Goal: Task Accomplishment & Management: Complete application form

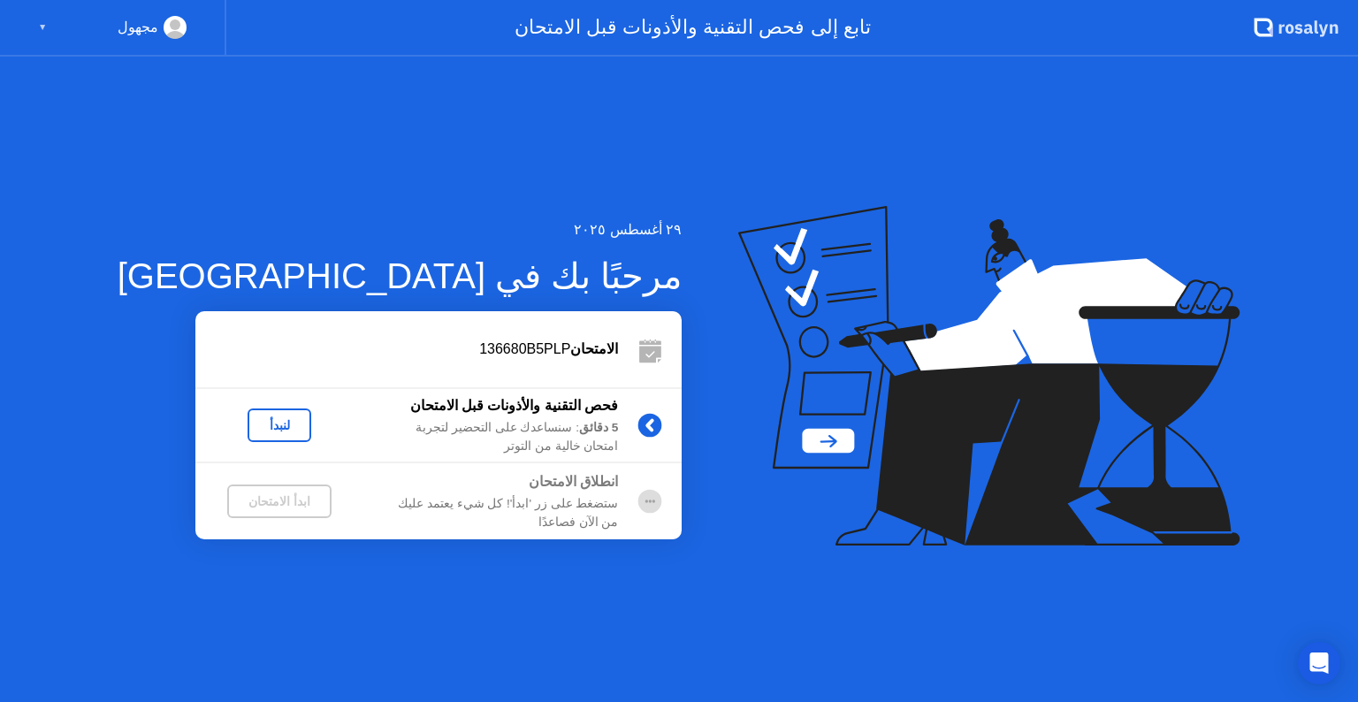
click at [255, 423] on div "لنبدأ" at bounding box center [280, 425] width 50 height 14
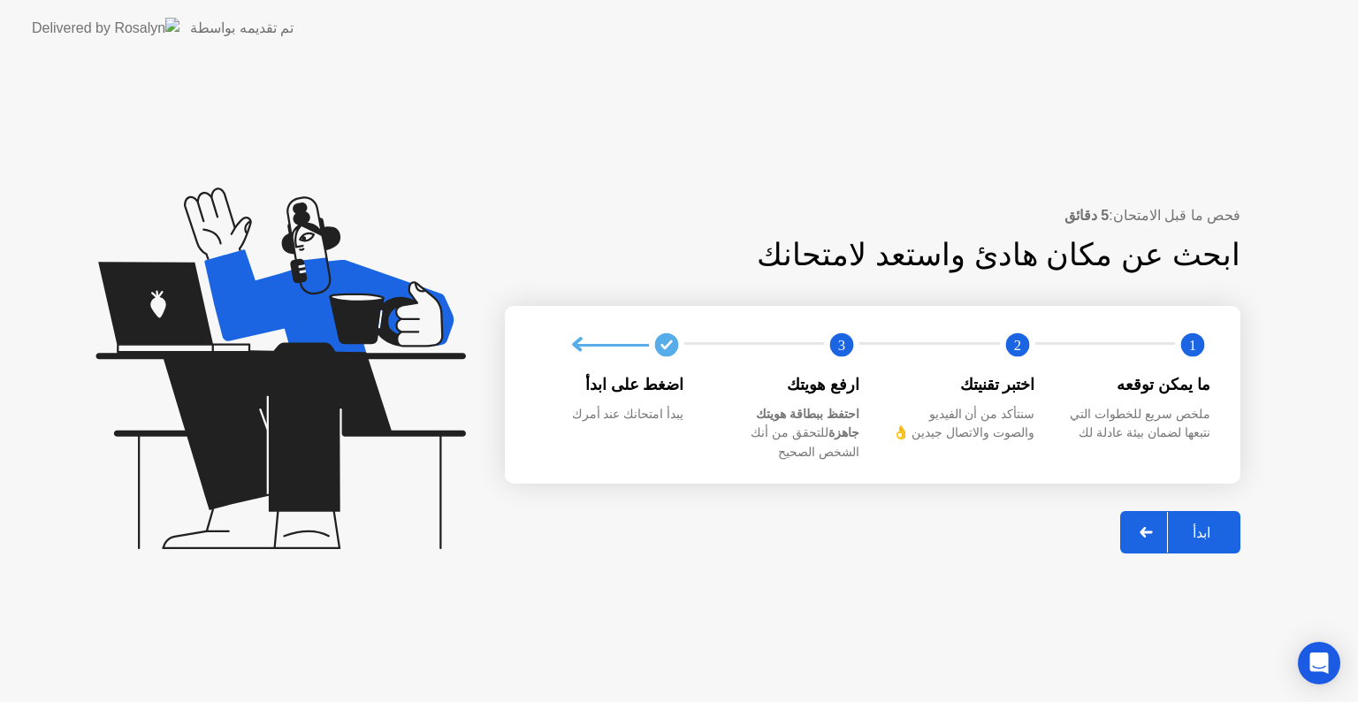
click at [1184, 524] on div "ابدأ" at bounding box center [1201, 532] width 67 height 17
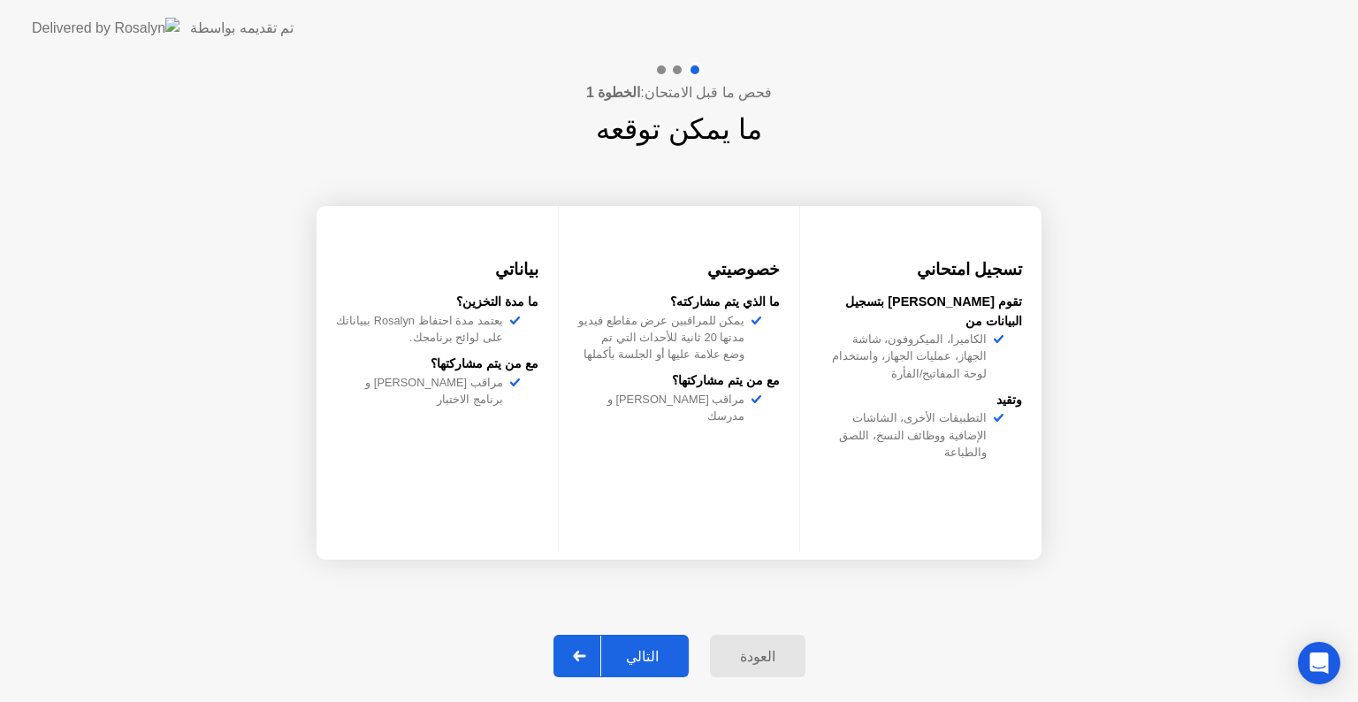
click at [654, 648] on div "التالي" at bounding box center [642, 656] width 82 height 17
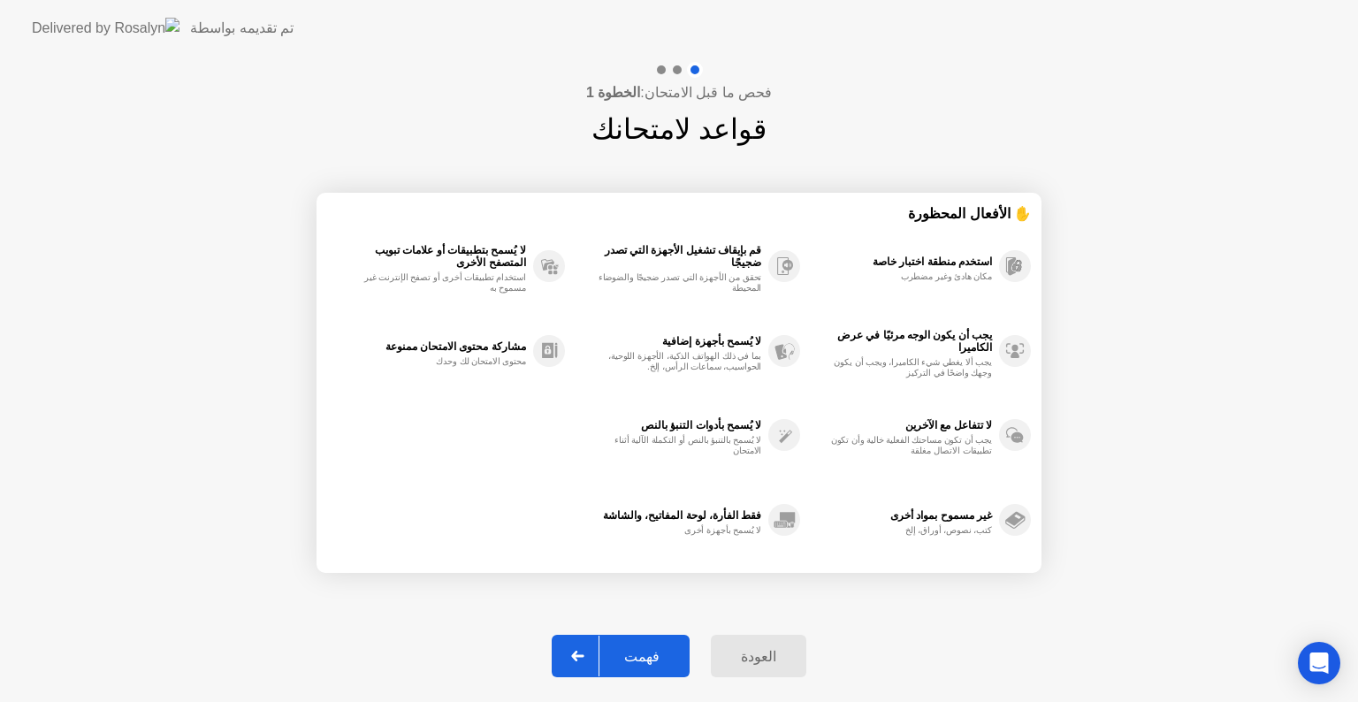
click at [644, 658] on div "فهمت" at bounding box center [641, 656] width 85 height 17
select select "**********"
select select "*******"
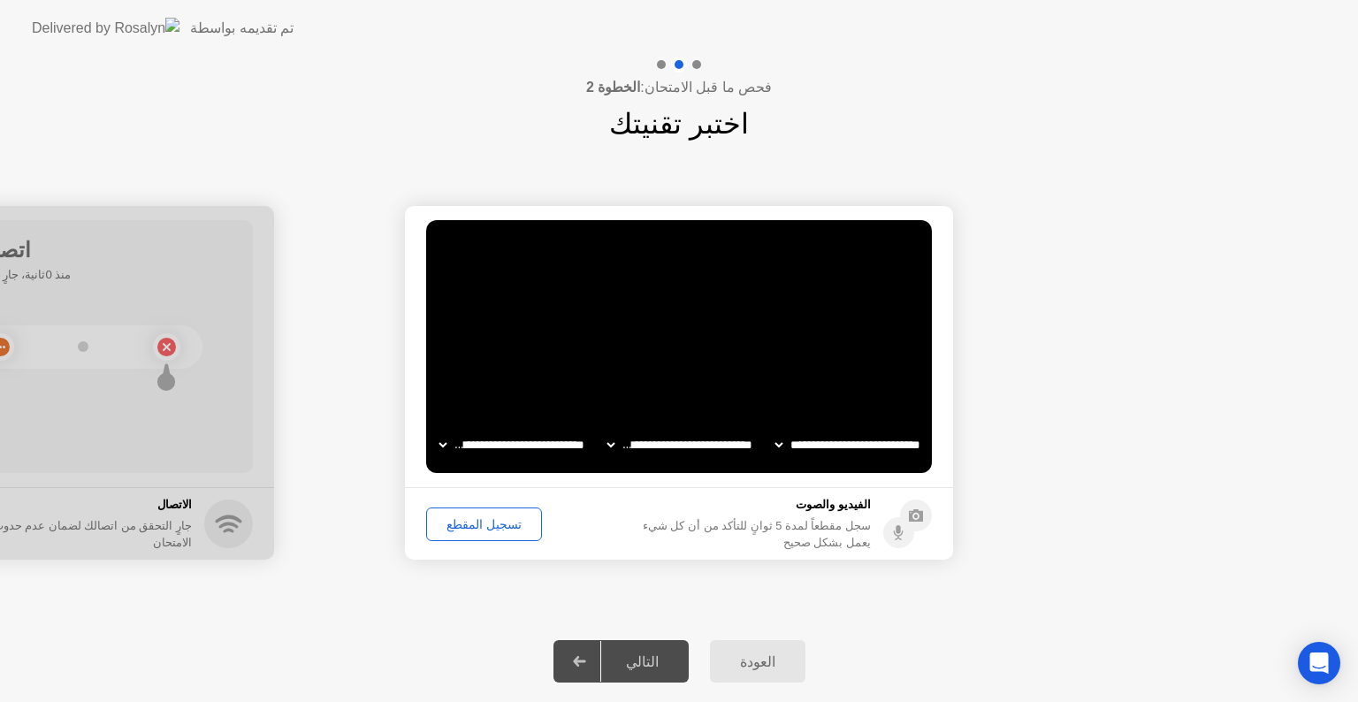
click at [493, 527] on div "تسجيل المقطع" at bounding box center [483, 524] width 103 height 14
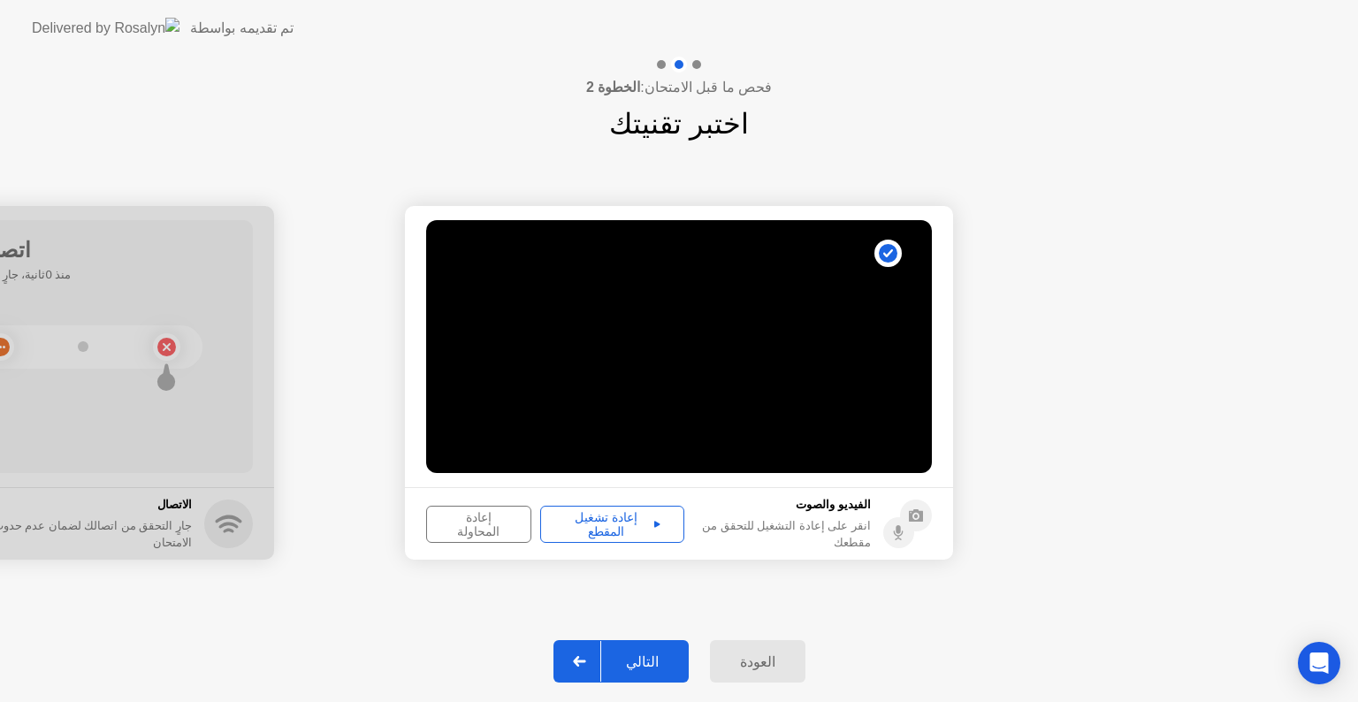
click at [663, 664] on div "التالي" at bounding box center [642, 661] width 82 height 17
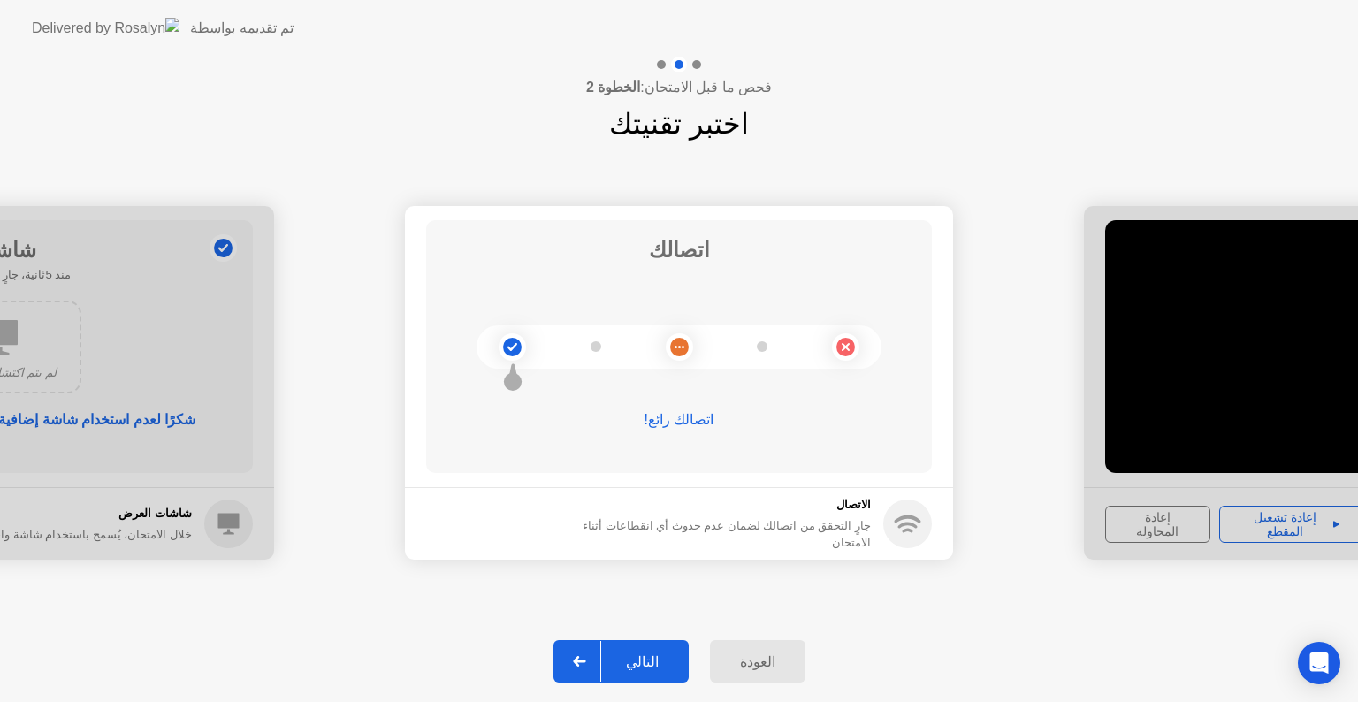
click at [651, 658] on div "التالي" at bounding box center [642, 661] width 82 height 17
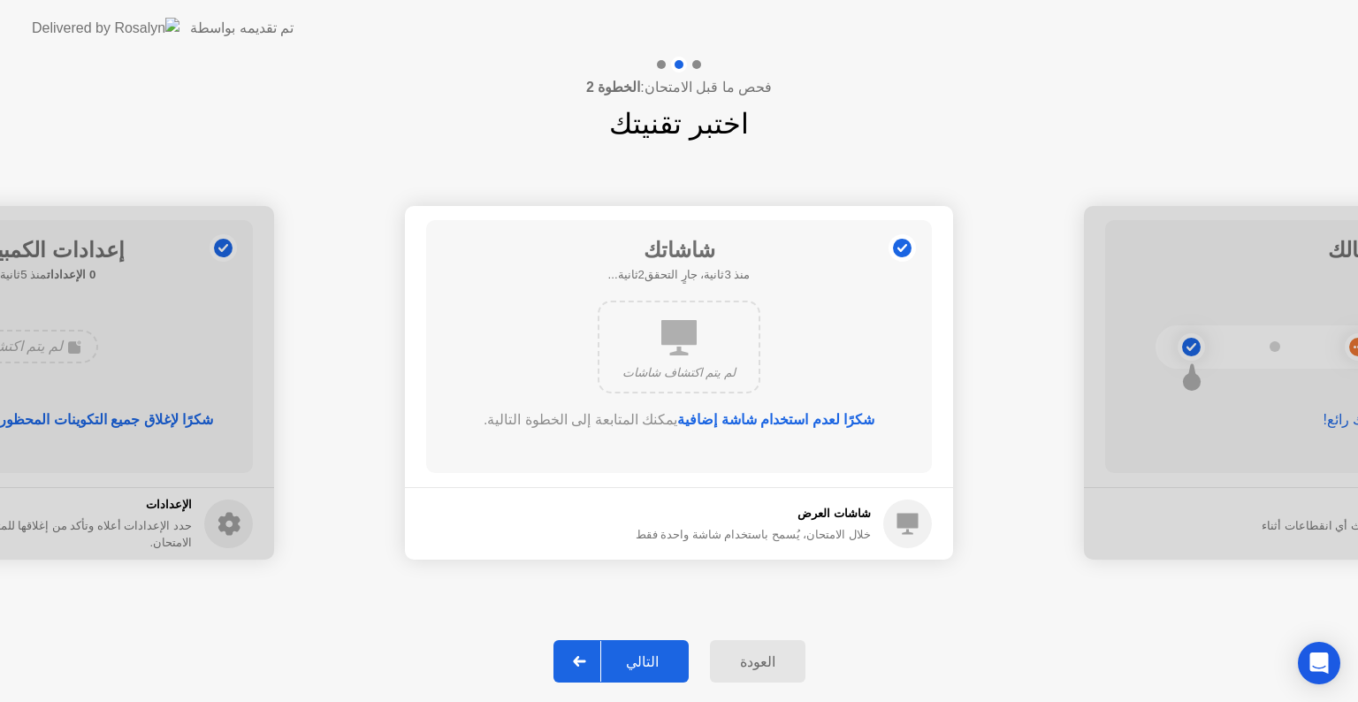
click at [647, 661] on div "التالي" at bounding box center [642, 661] width 82 height 17
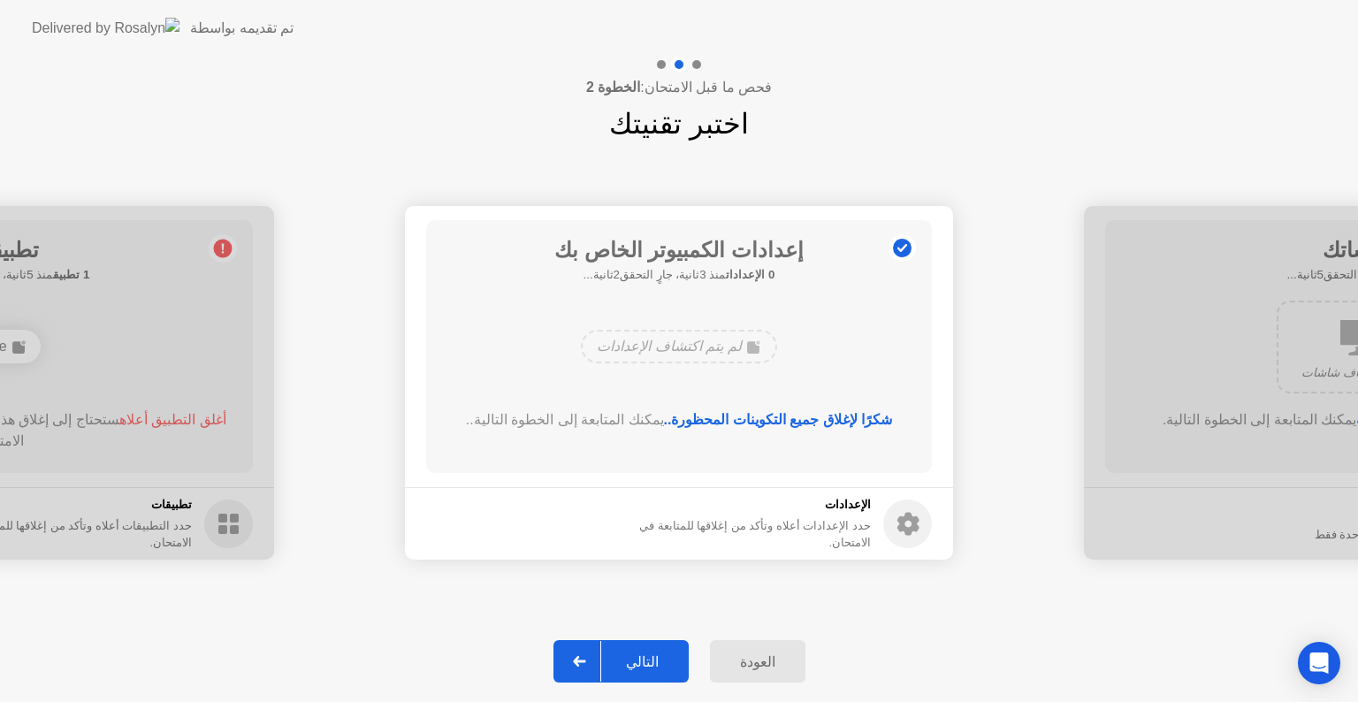
click at [647, 661] on div "التالي" at bounding box center [642, 661] width 82 height 17
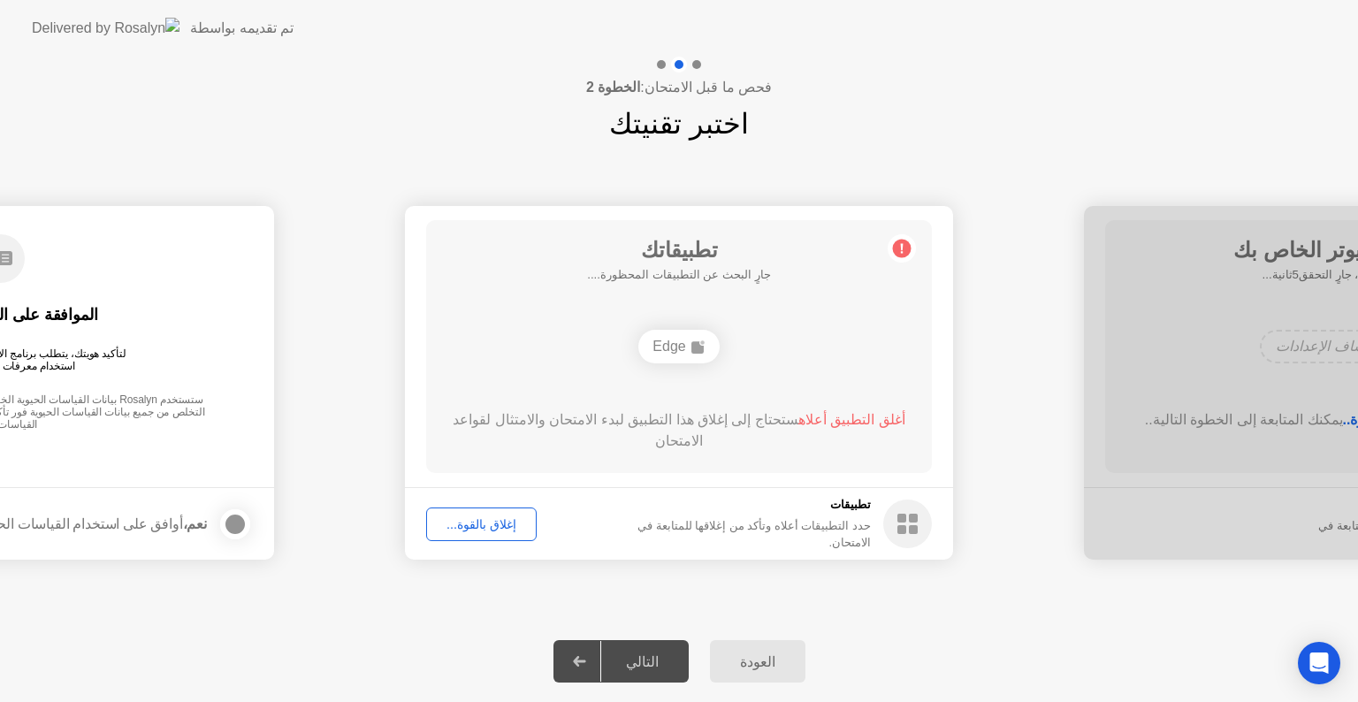
click at [647, 661] on div "التالي" at bounding box center [642, 661] width 82 height 17
click at [513, 531] on div "إغلاق بالقوة..." at bounding box center [481, 524] width 98 height 14
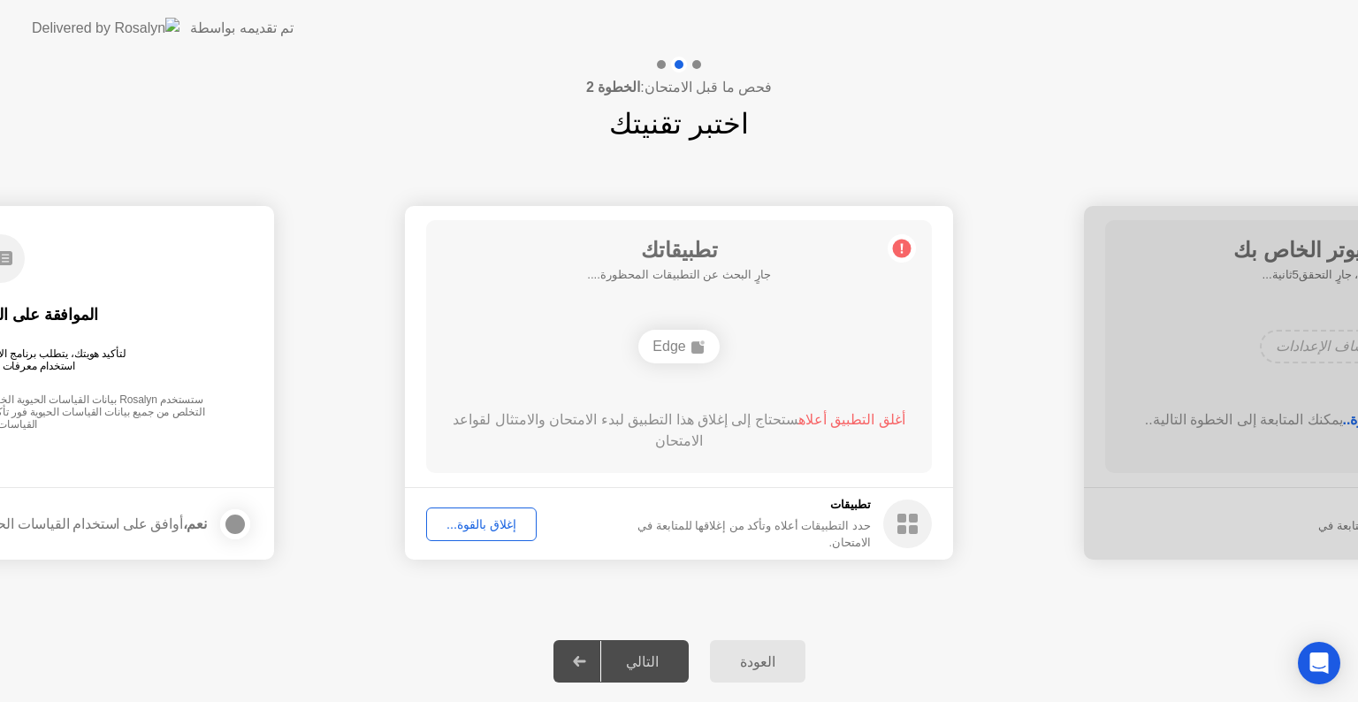
click at [670, 669] on div "التالي" at bounding box center [642, 661] width 82 height 17
click at [508, 523] on div "إغلاق بالقوة..." at bounding box center [481, 524] width 98 height 14
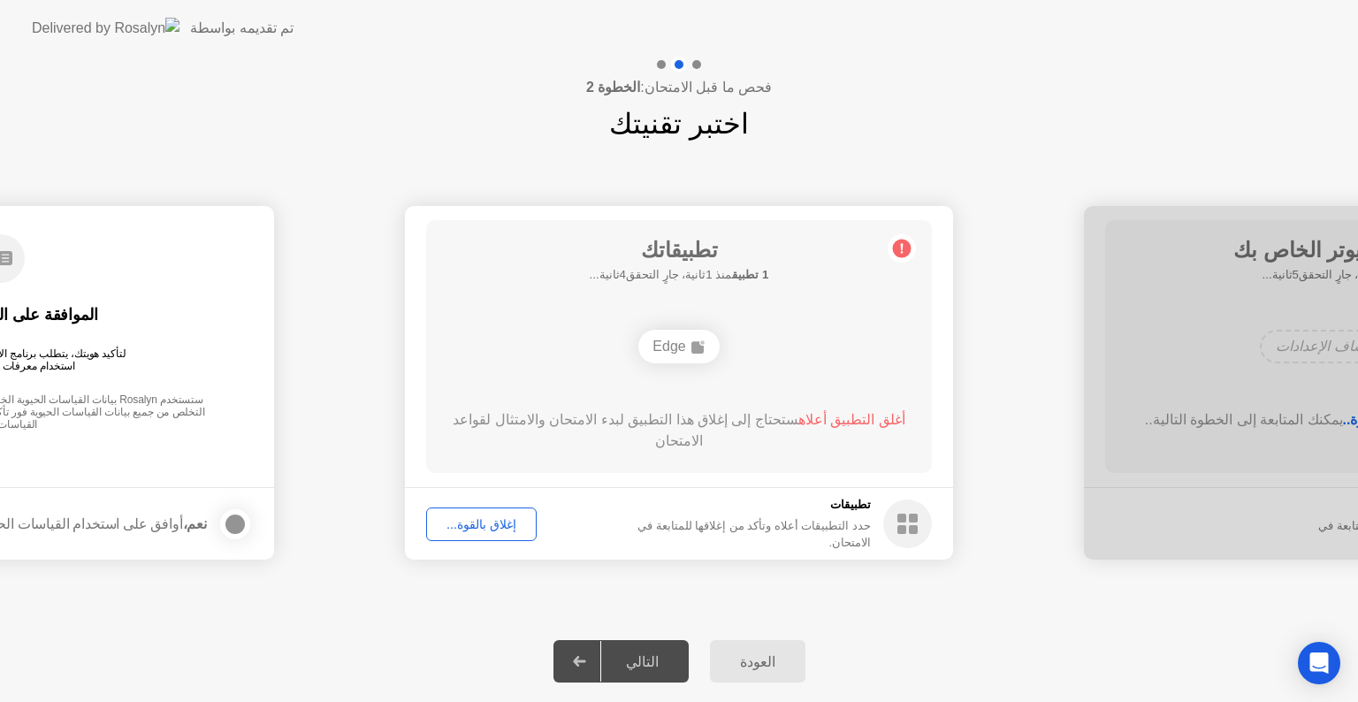
click at [481, 523] on div "إغلاق بالقوة..." at bounding box center [481, 524] width 98 height 14
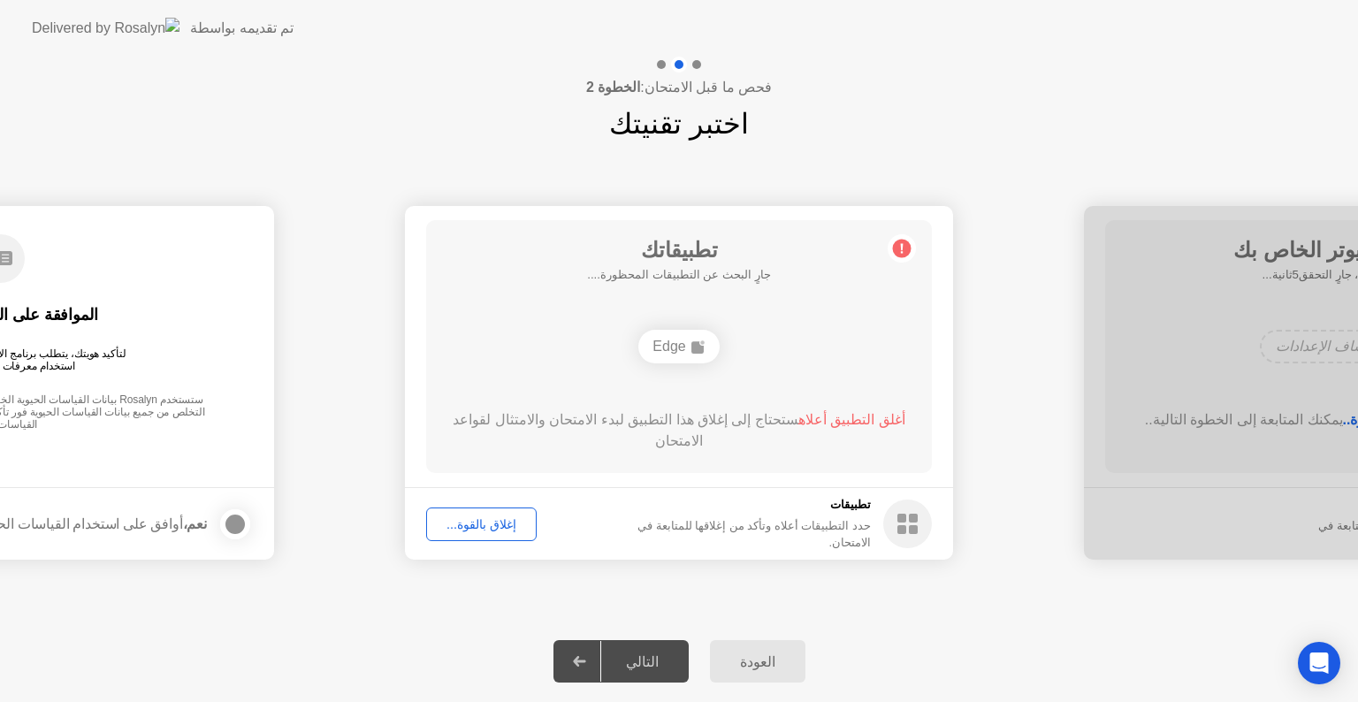
click at [485, 517] on div "إغلاق بالقوة..." at bounding box center [481, 524] width 98 height 14
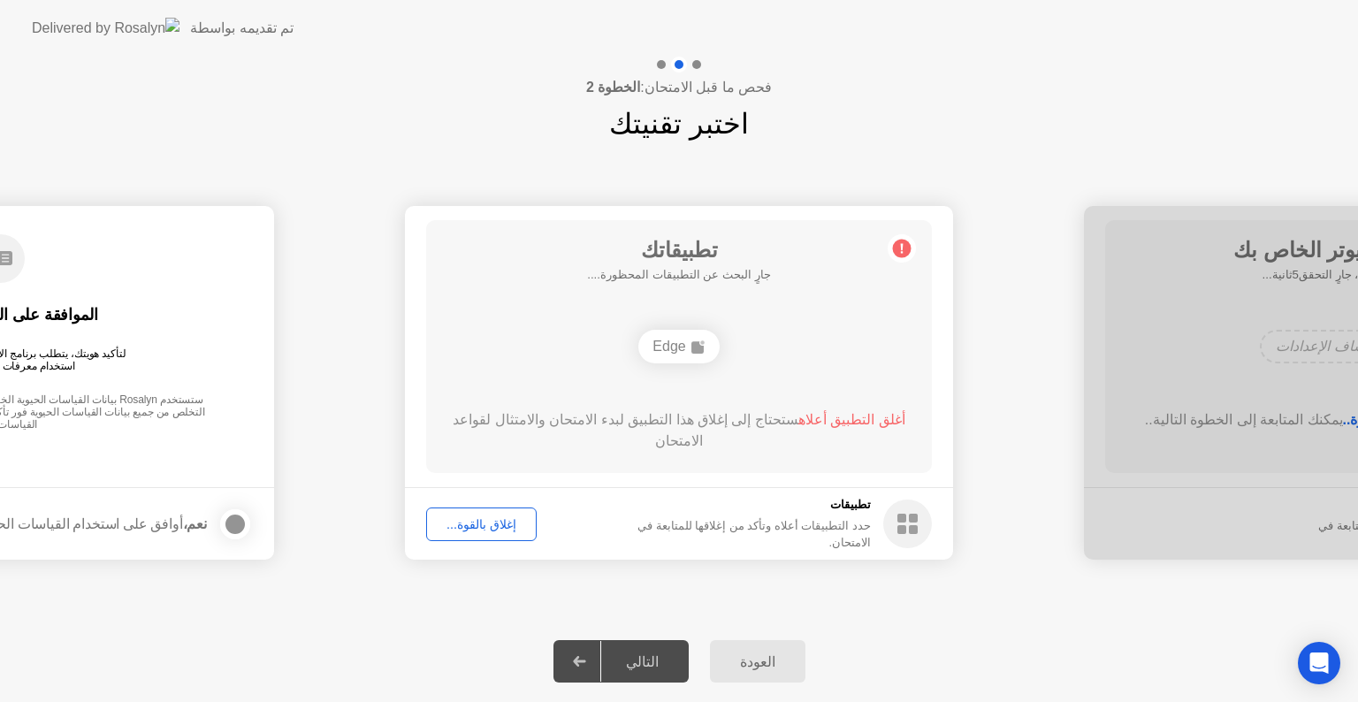
click at [488, 523] on div "إغلاق بالقوة..." at bounding box center [481, 524] width 98 height 14
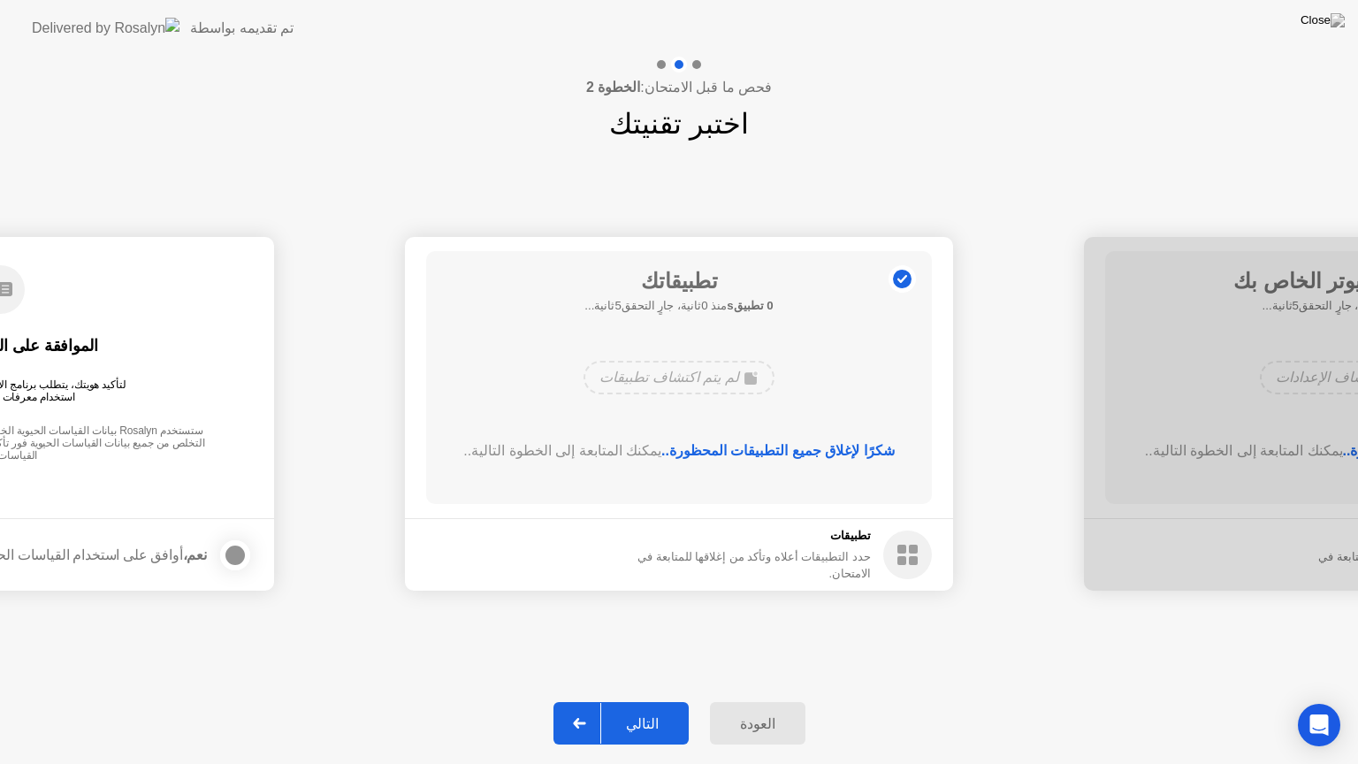
click at [714, 477] on app-slider "**********" at bounding box center [679, 414] width 1358 height 396
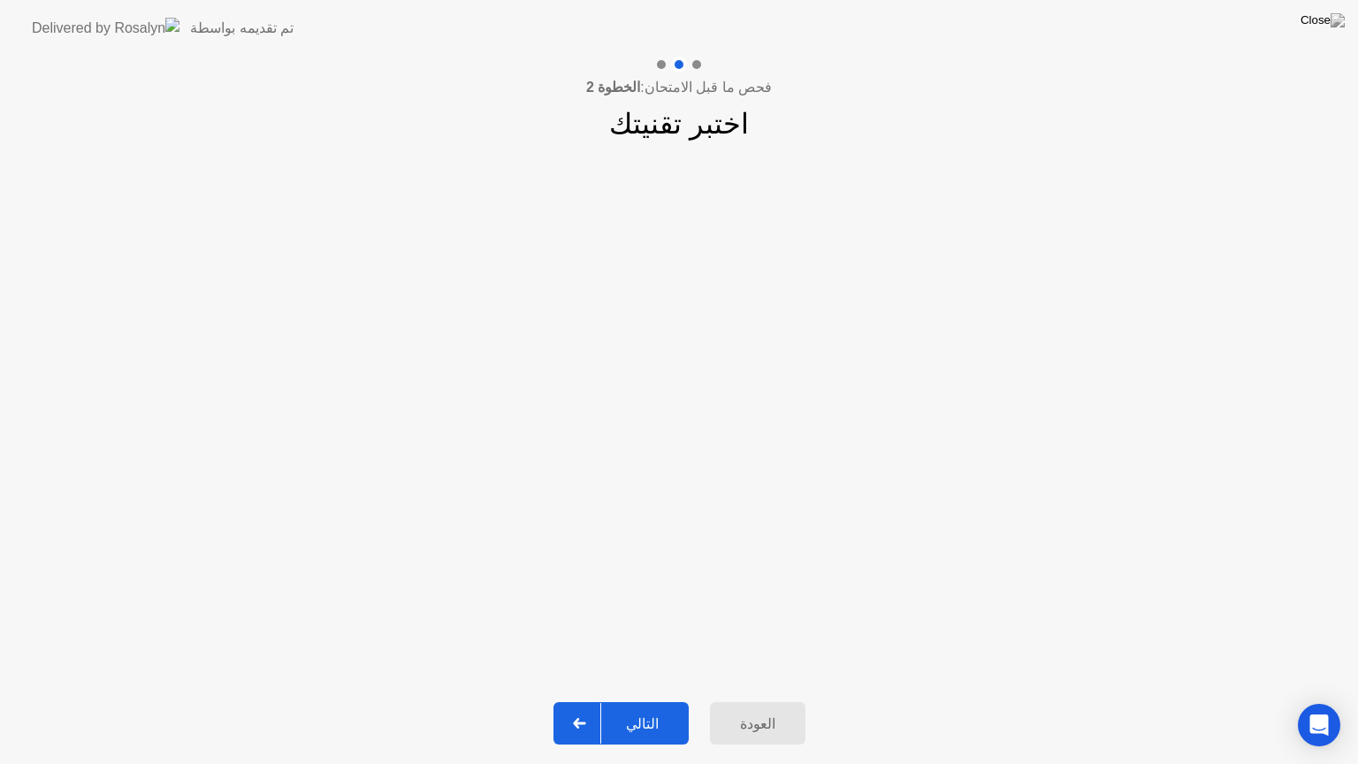
click at [654, 701] on div "التالي" at bounding box center [642, 723] width 82 height 17
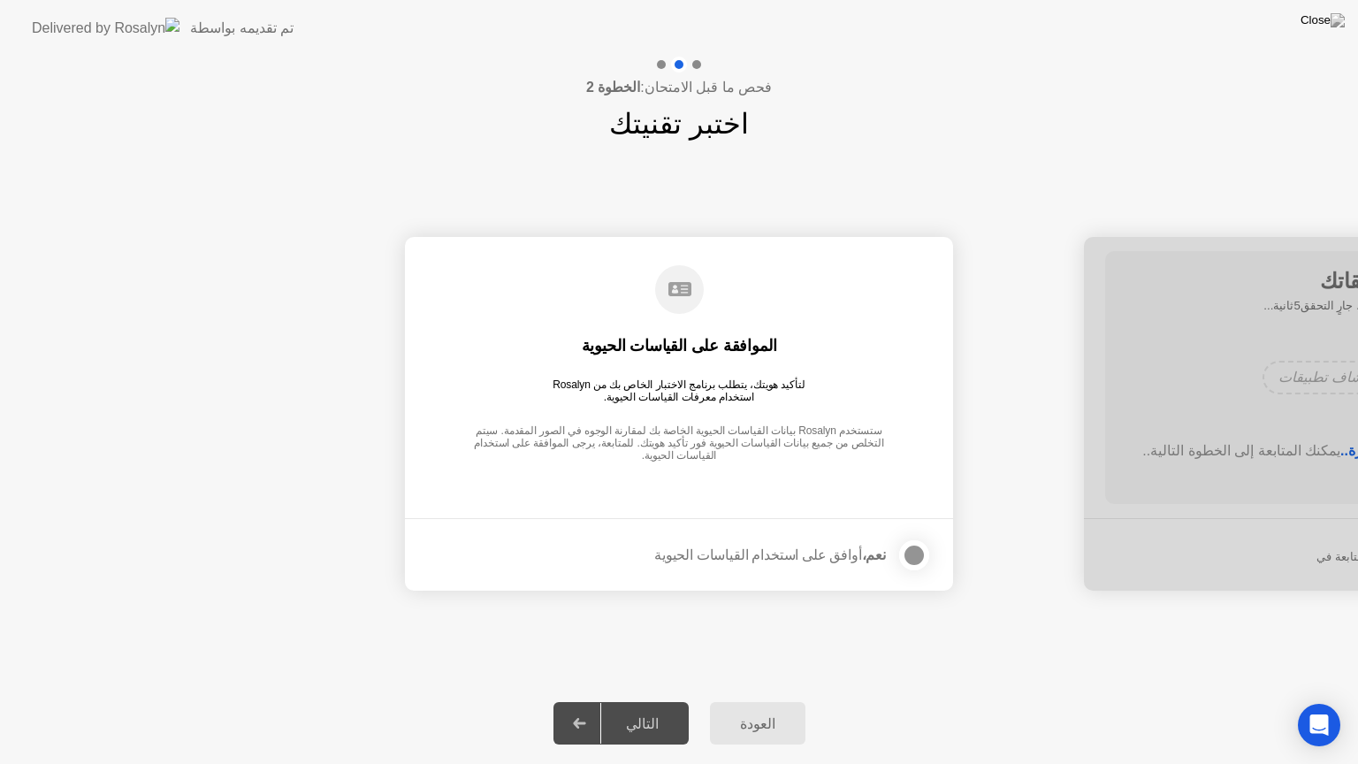
click at [645, 701] on div "التالي" at bounding box center [642, 723] width 82 height 17
click at [647, 701] on div "التالي" at bounding box center [642, 723] width 82 height 17
click at [659, 701] on div "التالي" at bounding box center [642, 723] width 82 height 17
click at [658, 701] on div "التالي" at bounding box center [642, 723] width 82 height 17
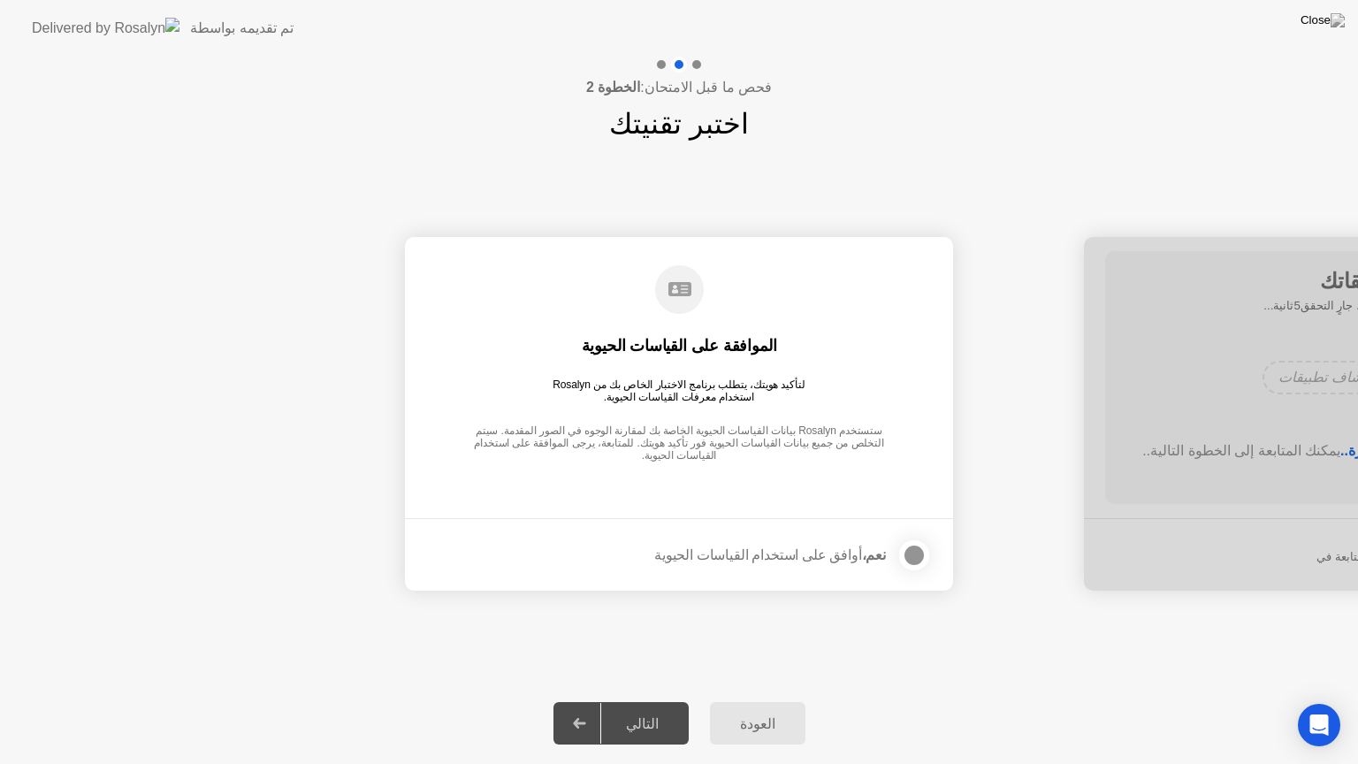
click at [667, 701] on div "التالي" at bounding box center [642, 723] width 82 height 17
click at [906, 555] on div at bounding box center [914, 555] width 21 height 21
click at [653, 701] on div "التالي" at bounding box center [642, 723] width 82 height 17
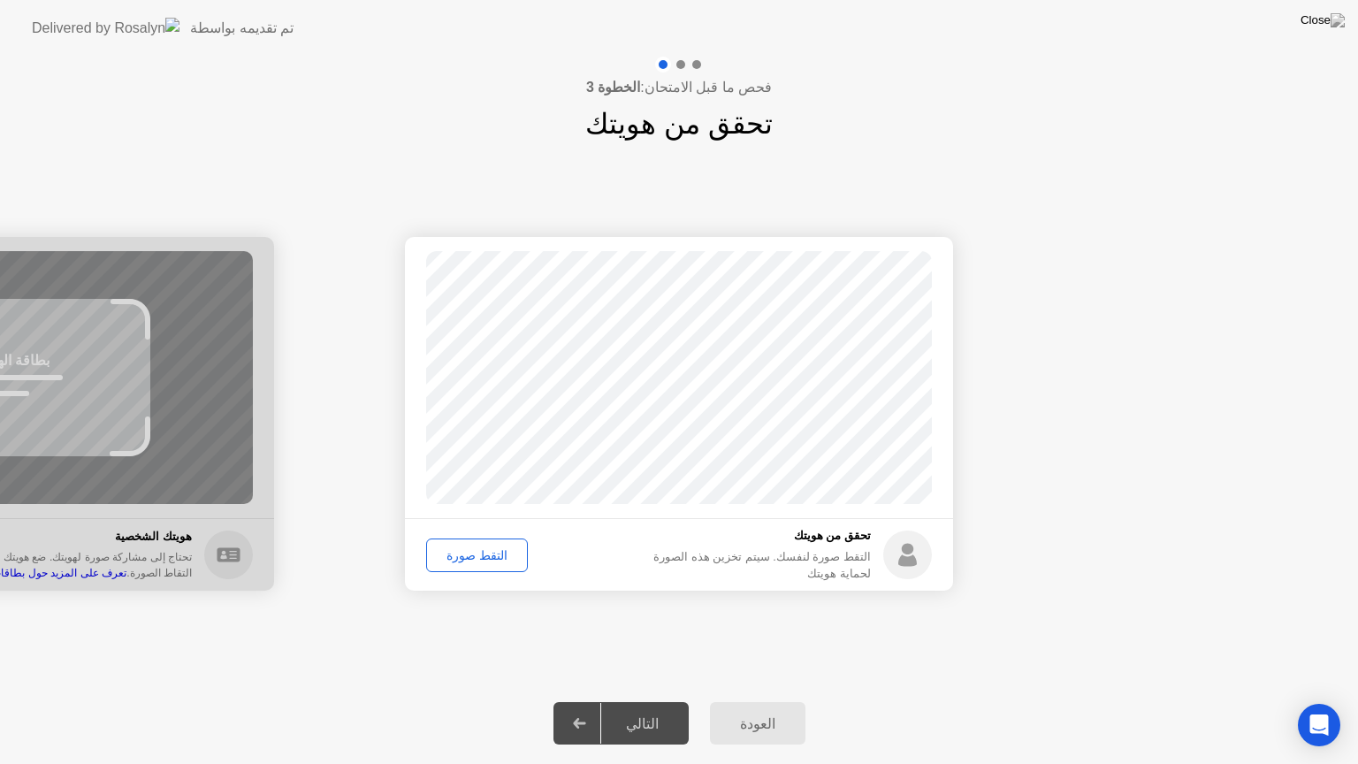
click at [658, 701] on div "التالي" at bounding box center [642, 723] width 82 height 17
click at [488, 551] on div "التقط صورة" at bounding box center [476, 555] width 89 height 14
click at [640, 701] on div "التالي" at bounding box center [642, 723] width 82 height 17
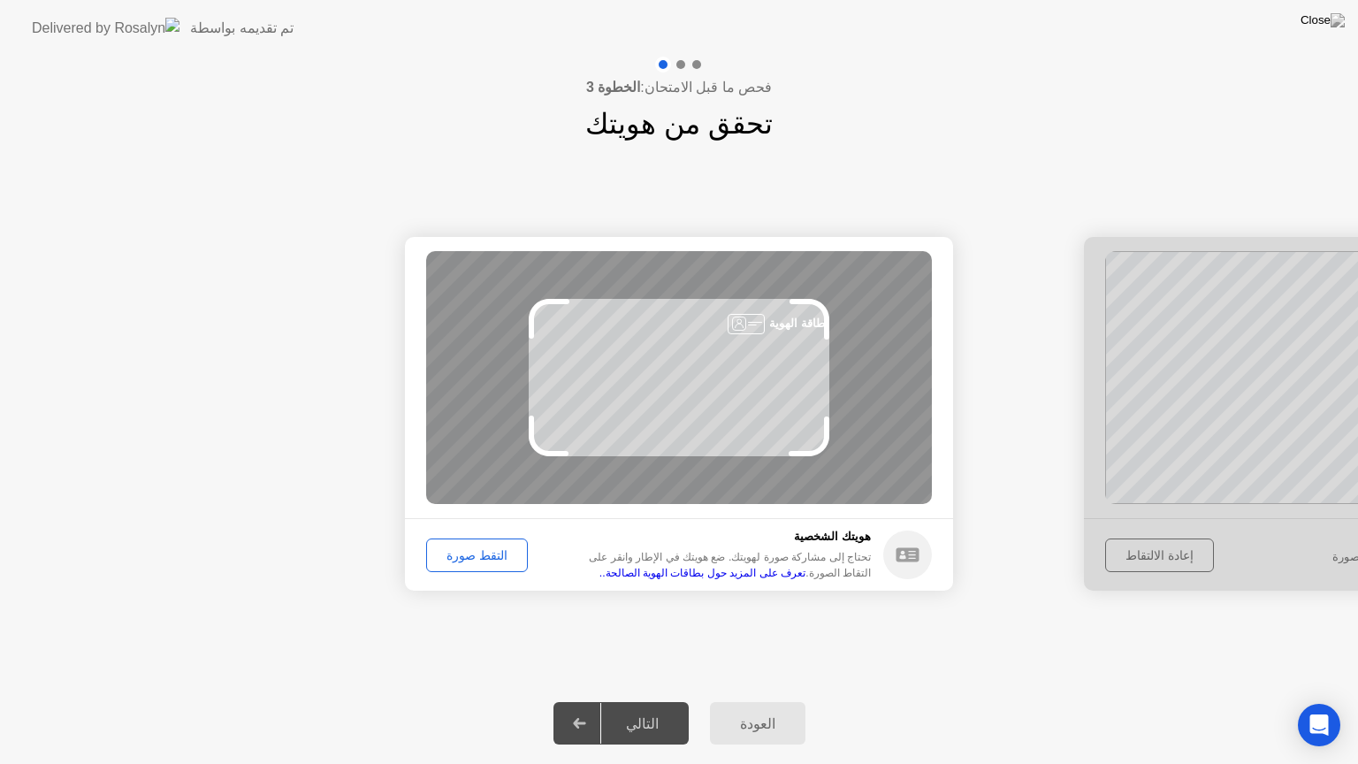
click at [499, 557] on div "التقط صورة" at bounding box center [476, 555] width 89 height 14
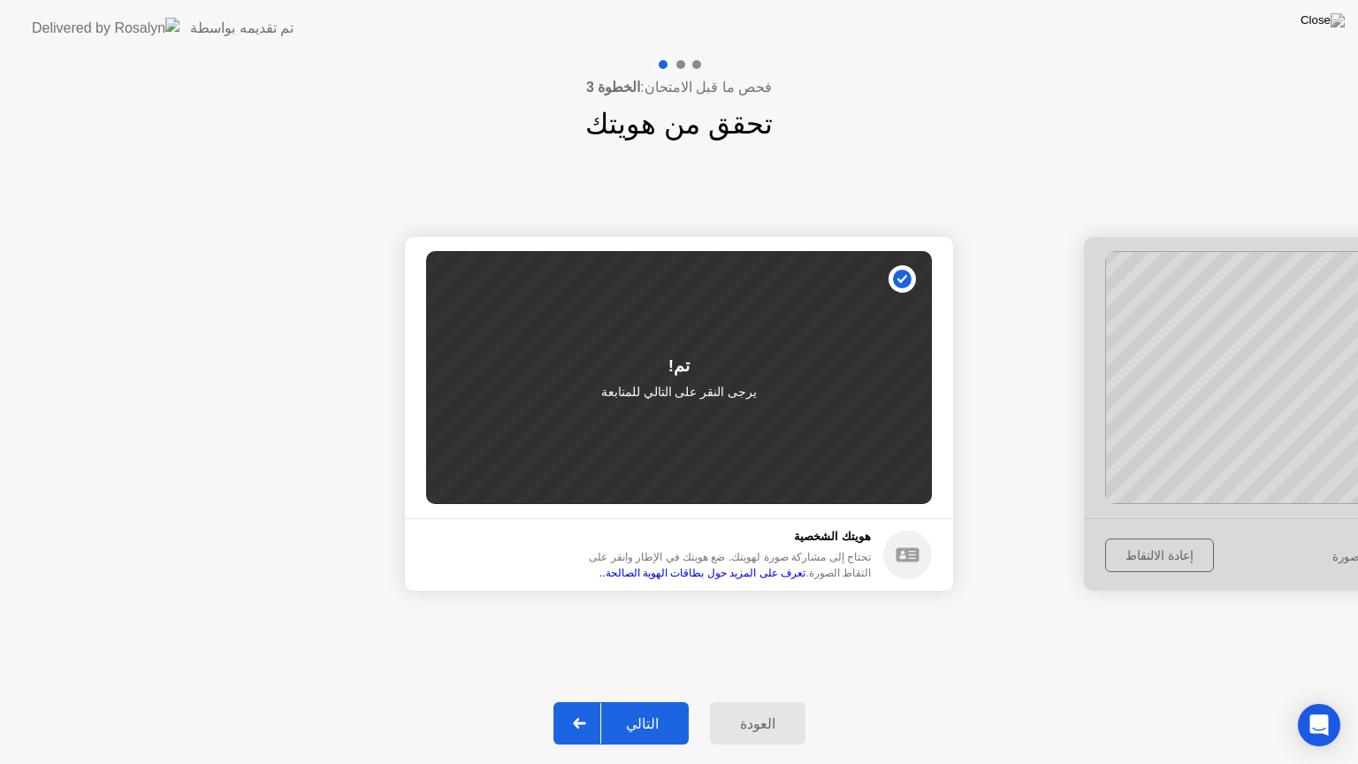
click at [644, 701] on div "التالي" at bounding box center [642, 723] width 82 height 17
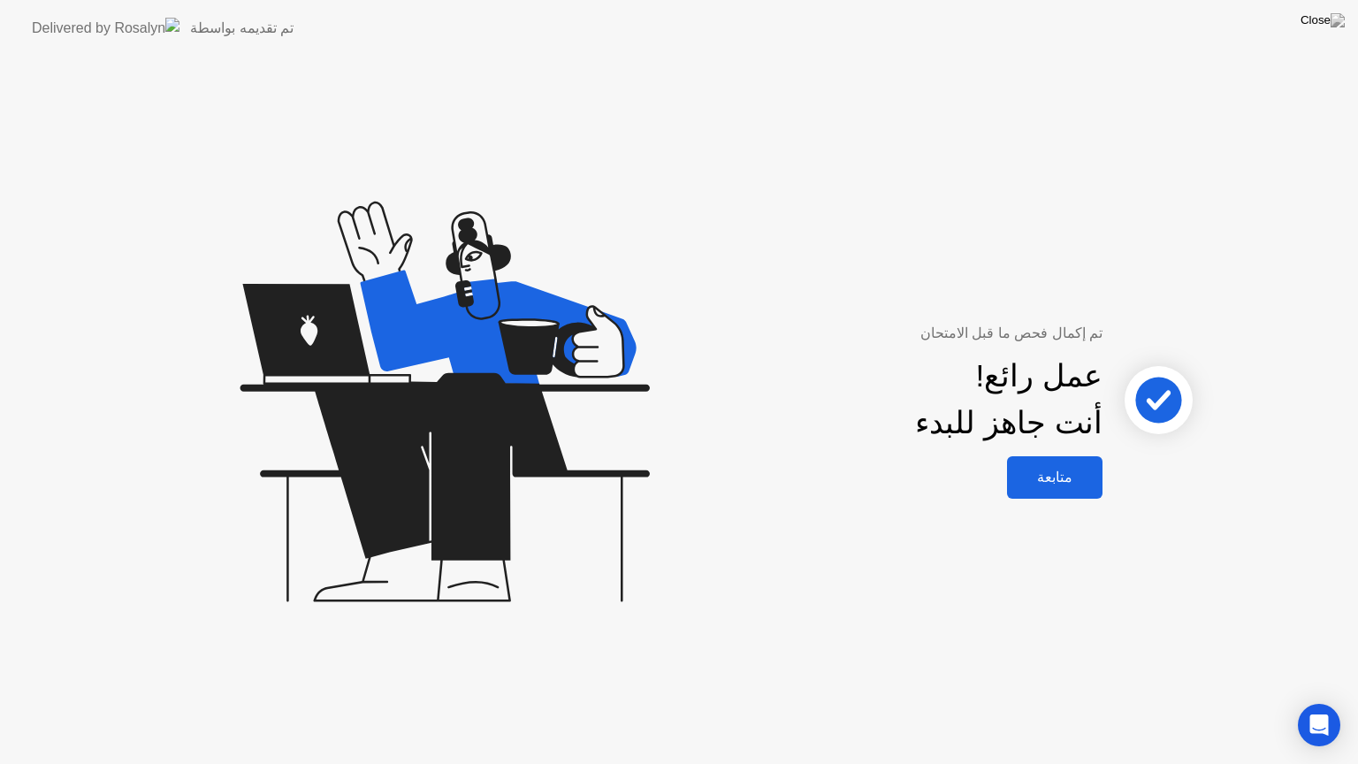
click at [1072, 475] on div "متابعة" at bounding box center [1054, 477] width 85 height 17
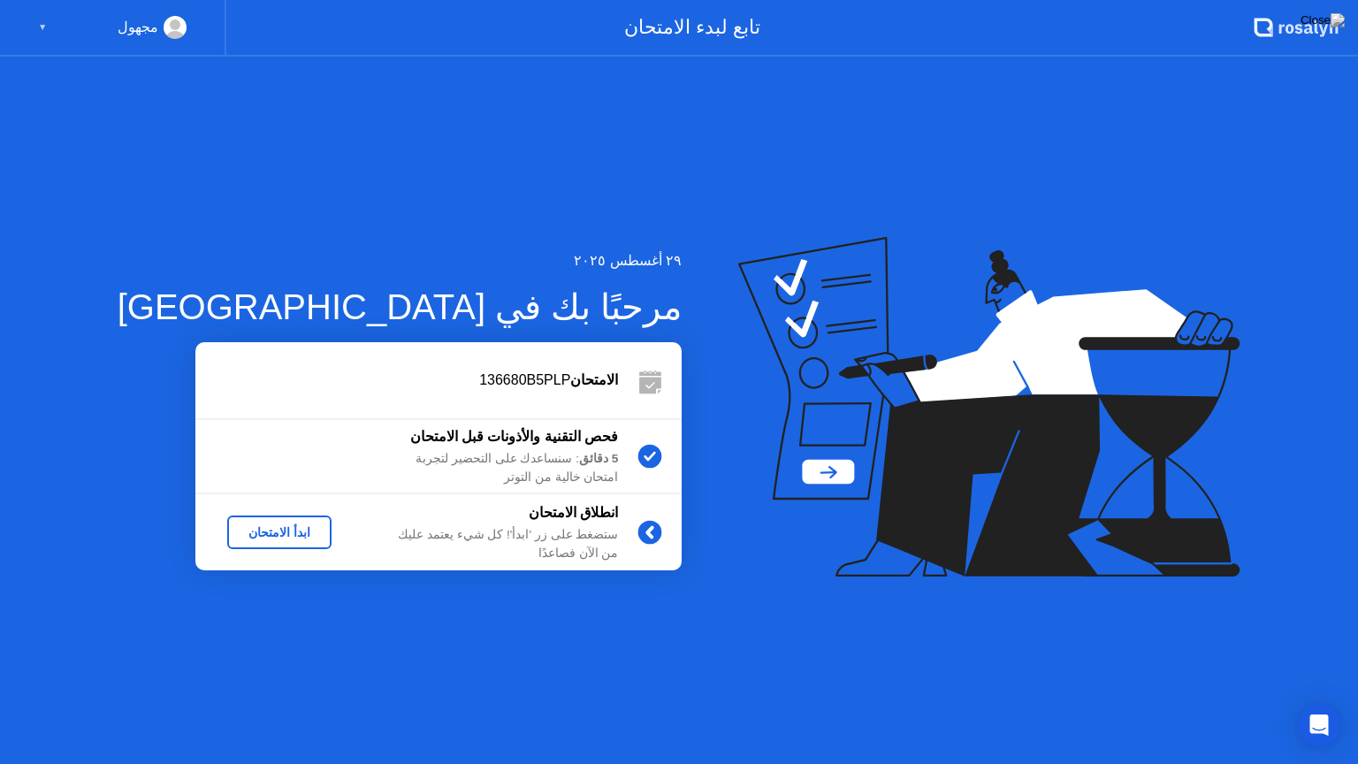
click at [250, 525] on div "ابدأ الامتحان" at bounding box center [279, 532] width 90 height 14
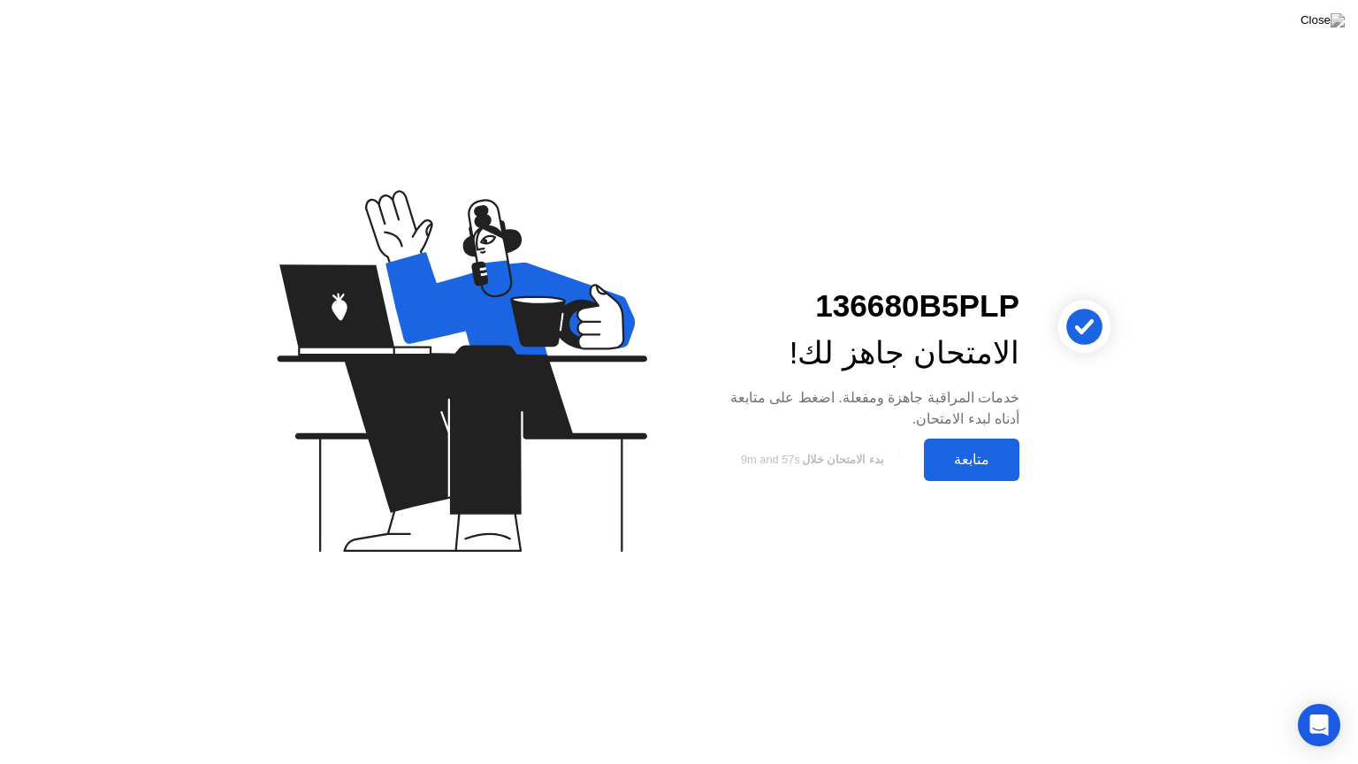
click at [966, 460] on div "متابعة" at bounding box center [971, 459] width 85 height 17
